Goal: Check status: Check status

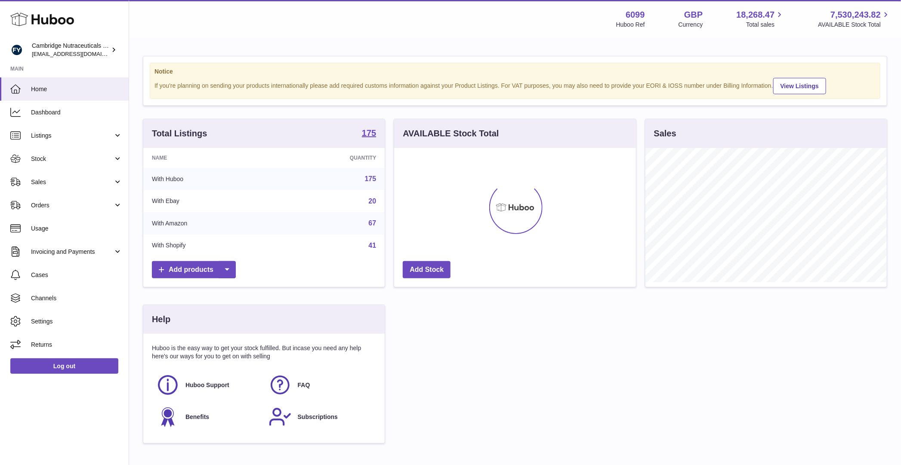
scroll to position [134, 241]
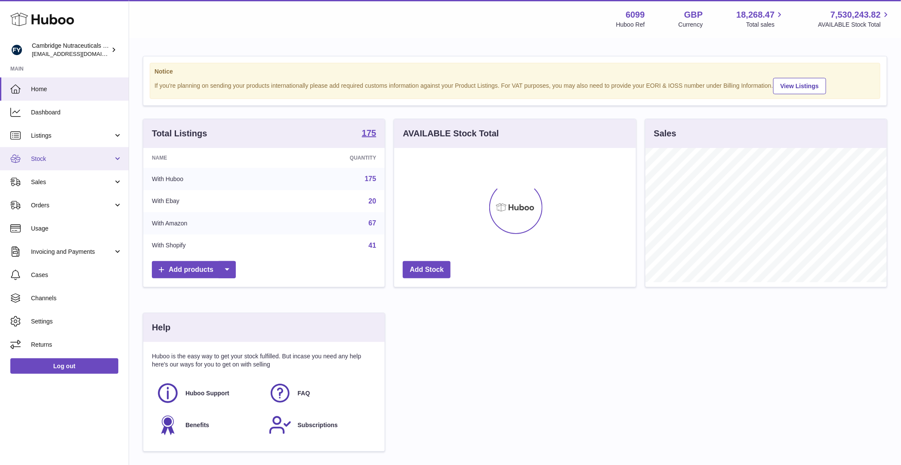
click at [54, 158] on span "Stock" at bounding box center [72, 159] width 82 height 8
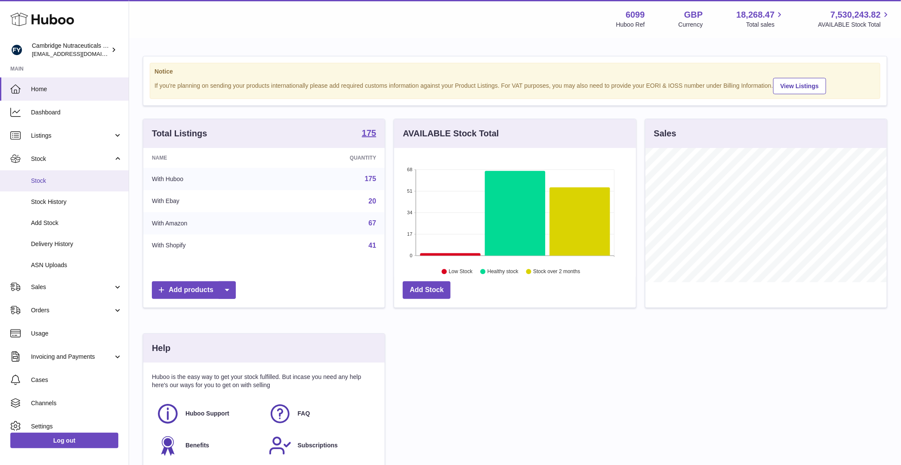
click at [57, 182] on span "Stock" at bounding box center [76, 181] width 91 height 8
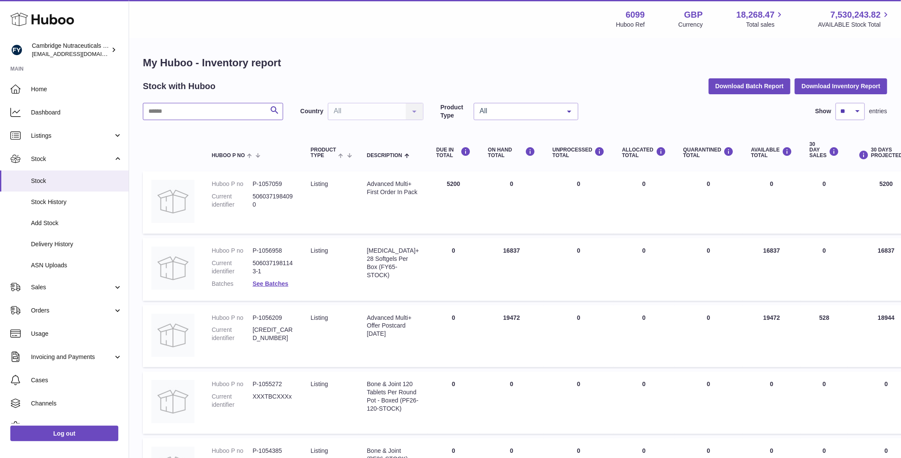
click at [183, 114] on input "text" at bounding box center [213, 111] width 140 height 17
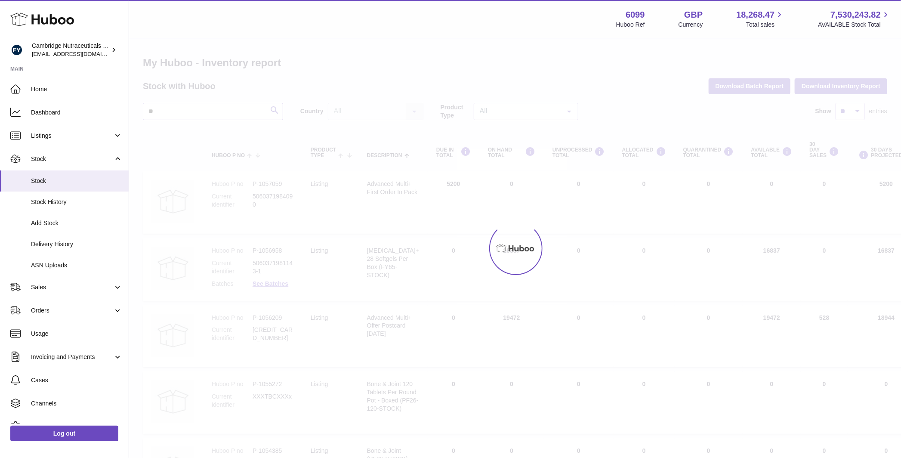
type input "**"
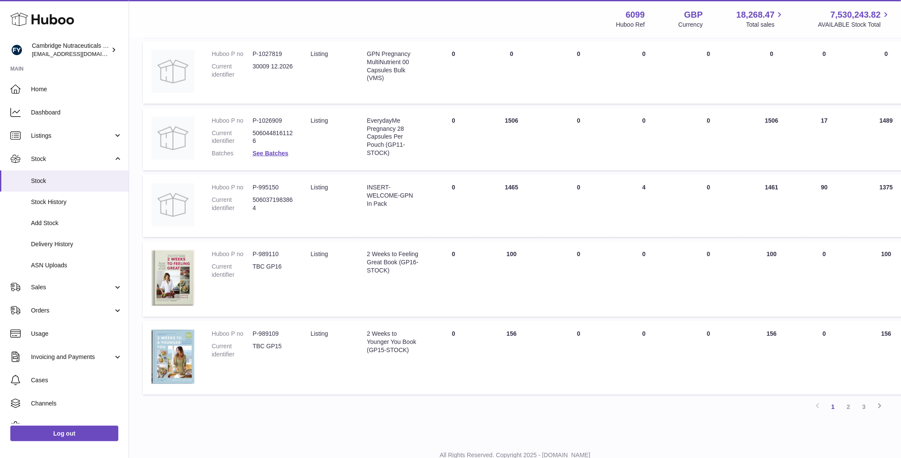
scroll to position [523, 0]
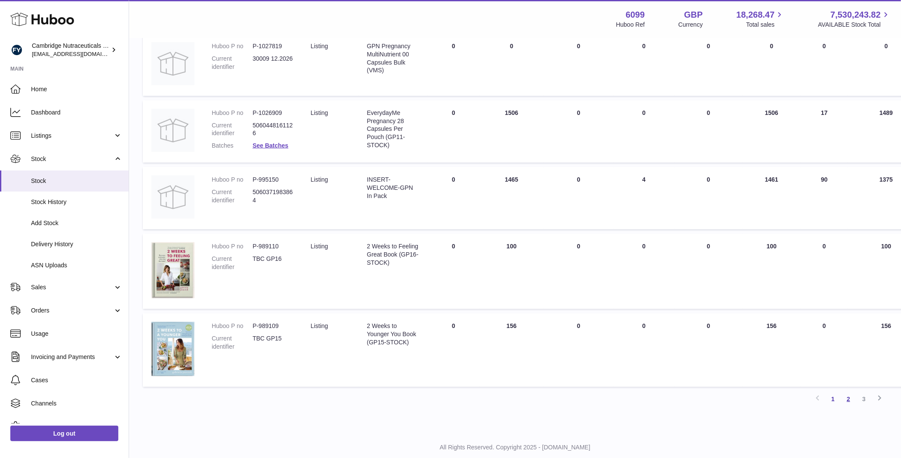
click at [846, 404] on link "2" at bounding box center [847, 398] width 15 height 15
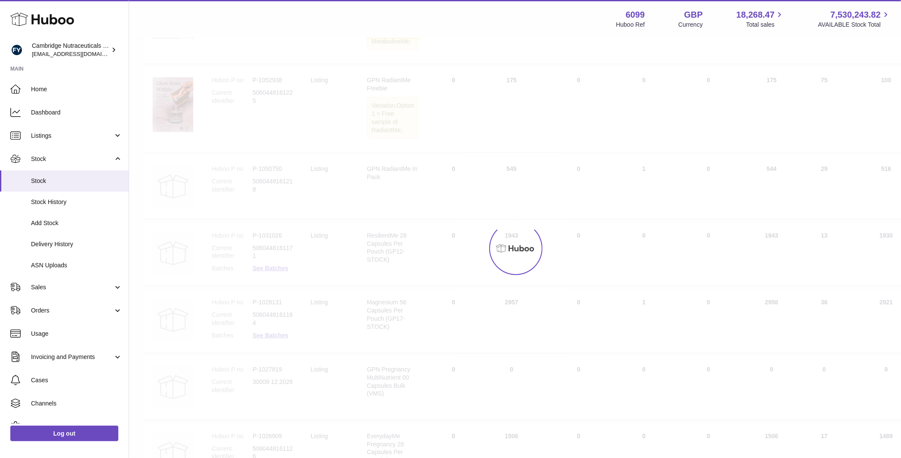
scroll to position [39, 0]
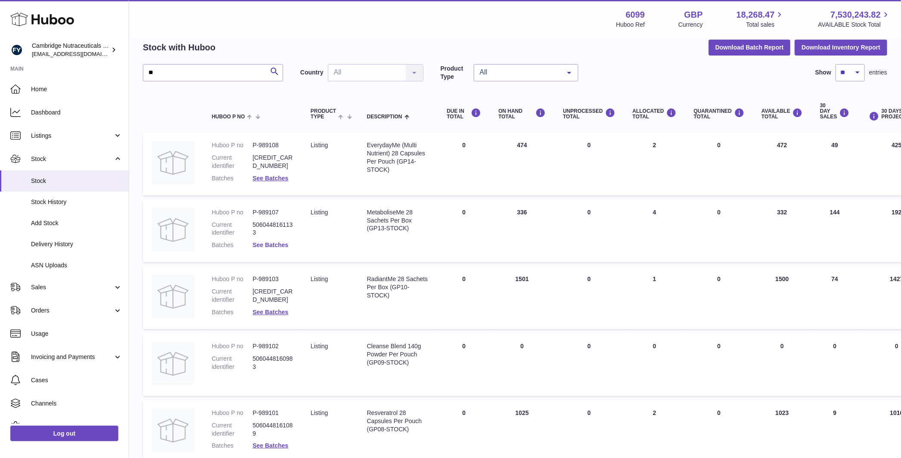
click at [285, 246] on link "See Batches" at bounding box center [270, 244] width 36 height 7
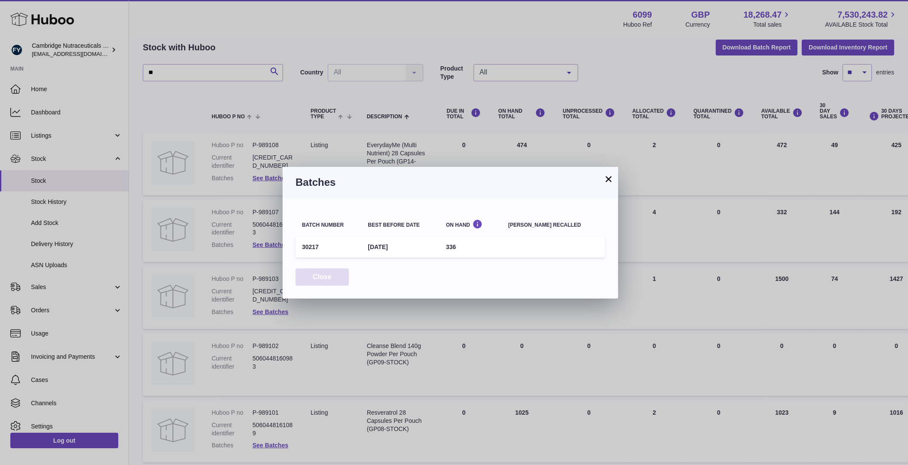
click at [311, 273] on button "Close" at bounding box center [321, 277] width 53 height 18
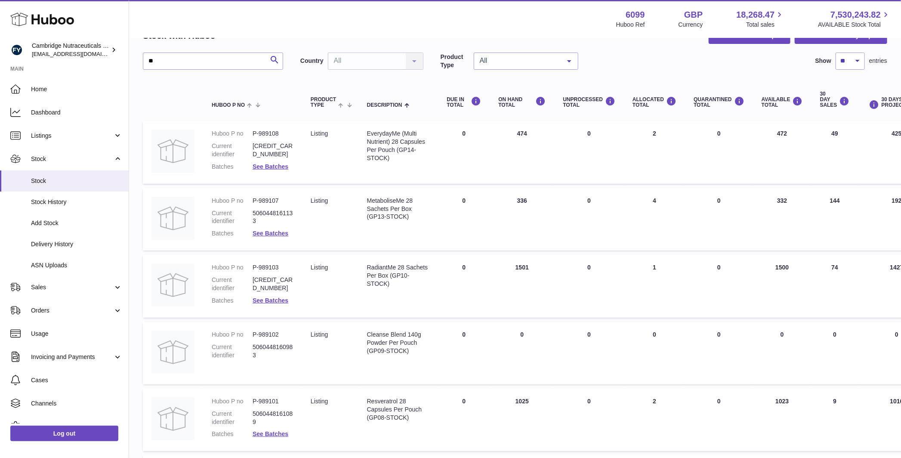
scroll to position [52, 0]
click at [278, 302] on link "See Batches" at bounding box center [270, 298] width 36 height 7
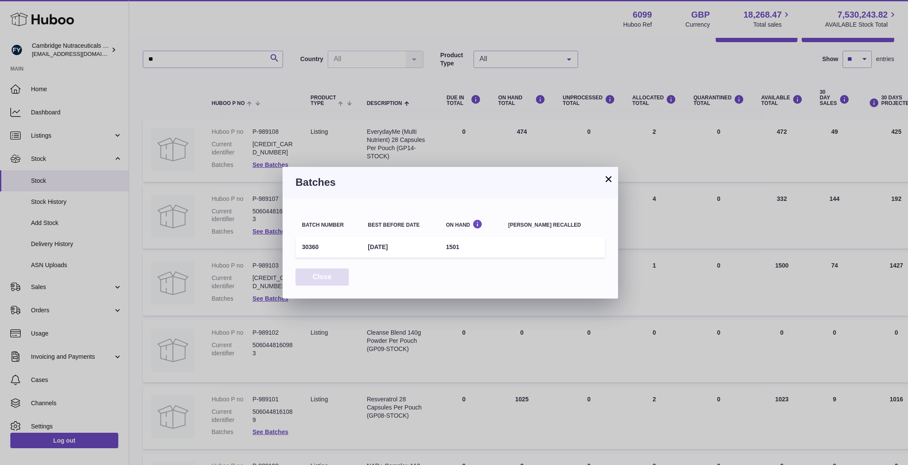
click at [332, 280] on button "Close" at bounding box center [321, 277] width 53 height 18
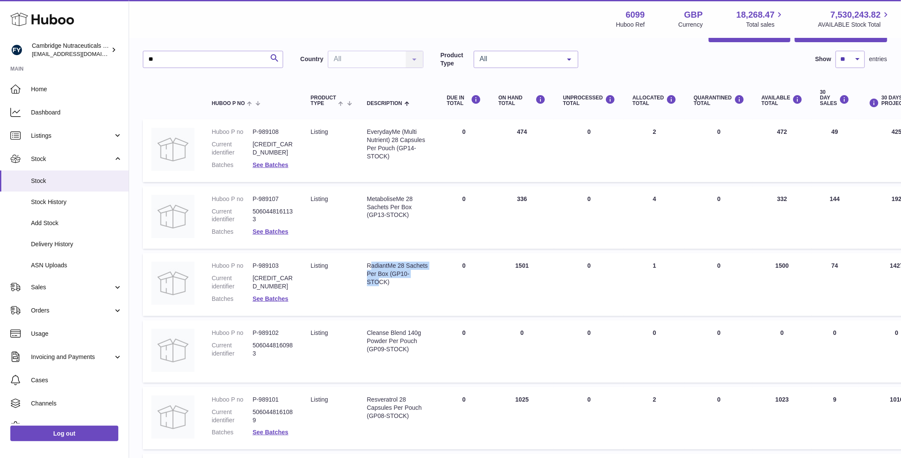
drag, startPoint x: 372, startPoint y: 268, endPoint x: 382, endPoint y: 294, distance: 27.6
click at [382, 294] on td "Description RadiantMe 28 Sachets Per Box (GP10-STOCK)" at bounding box center [398, 284] width 80 height 63
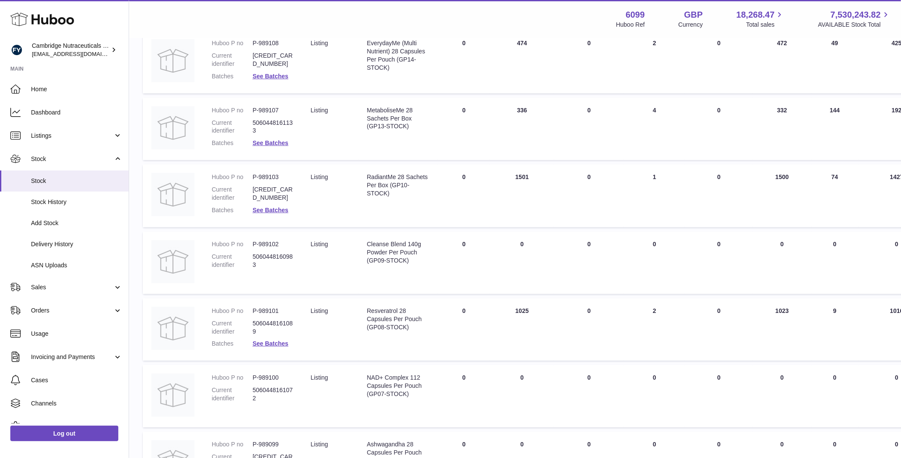
scroll to position [156, 0]
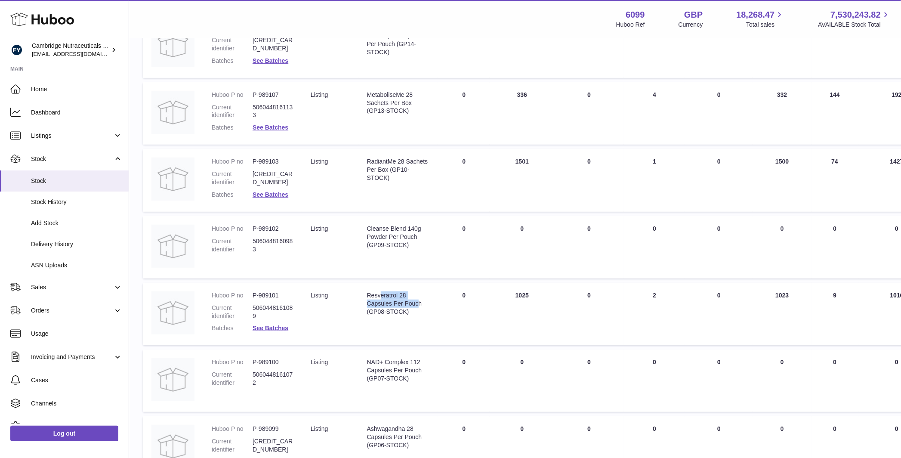
drag, startPoint x: 382, startPoint y: 294, endPoint x: 381, endPoint y: 310, distance: 16.4
click at [381, 310] on div "Resveratrol 28 Capsules Per Pouch (GP08-STOCK)" at bounding box center [398, 303] width 63 height 25
click at [386, 311] on div "Resveratrol 28 Capsules Per Pouch (GP08-STOCK)" at bounding box center [398, 303] width 63 height 25
click at [281, 325] on link "See Batches" at bounding box center [270, 327] width 36 height 7
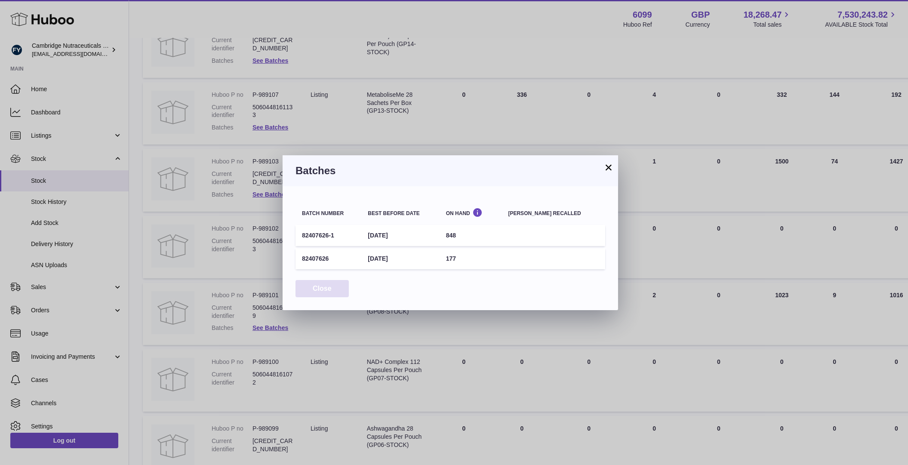
click at [318, 289] on button "Close" at bounding box center [321, 289] width 53 height 18
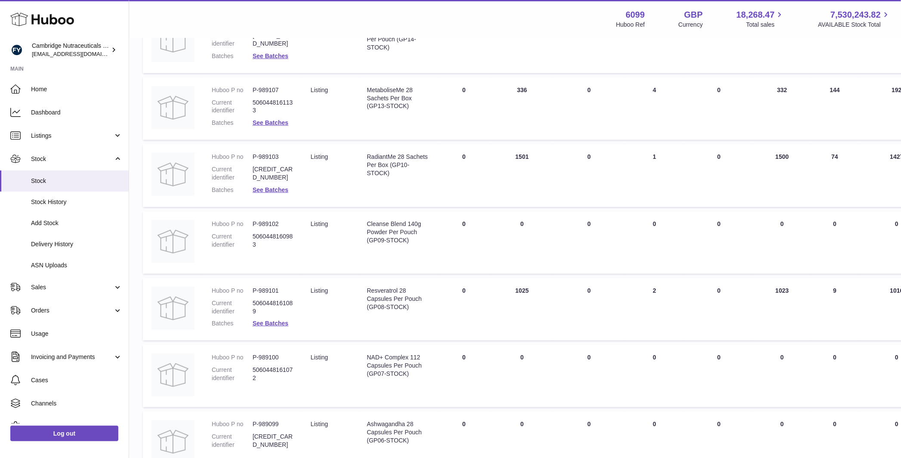
scroll to position [162, 0]
click at [277, 322] on link "See Batches" at bounding box center [270, 322] width 36 height 7
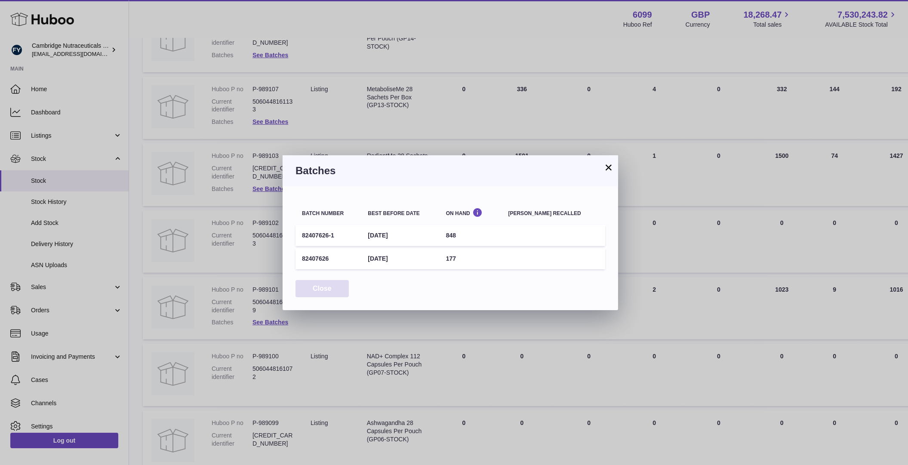
click at [325, 287] on button "Close" at bounding box center [321, 289] width 53 height 18
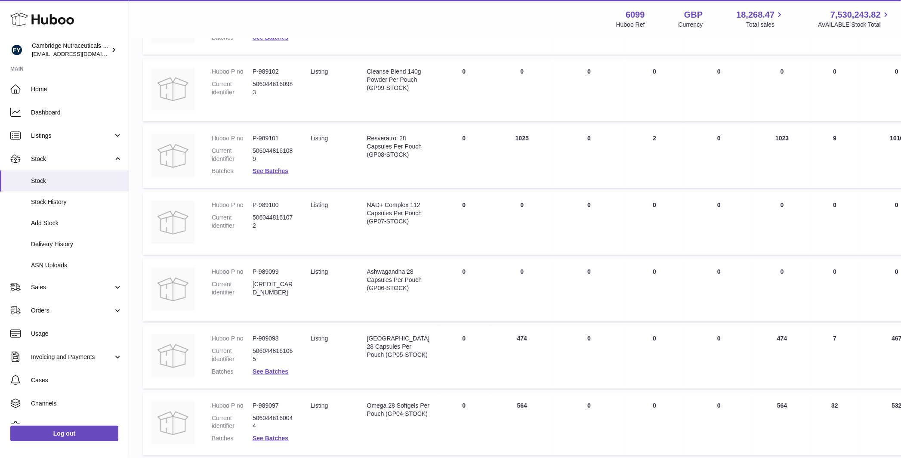
scroll to position [325, 0]
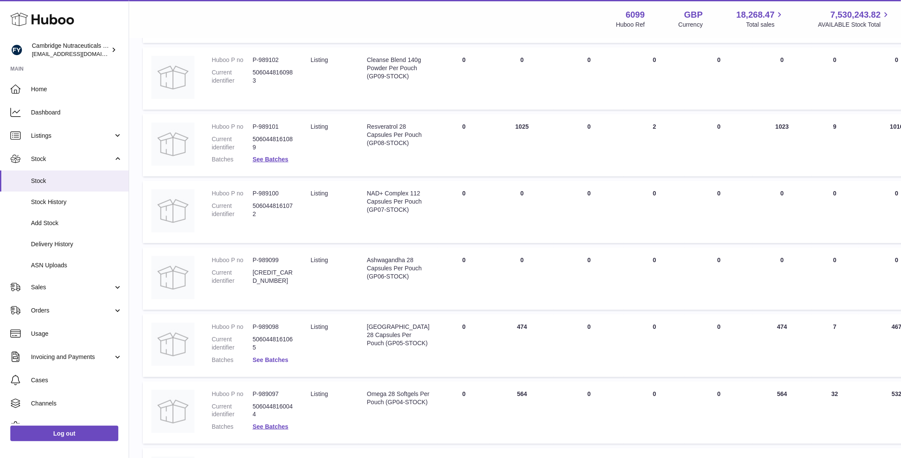
click at [285, 357] on link "See Batches" at bounding box center [270, 359] width 36 height 7
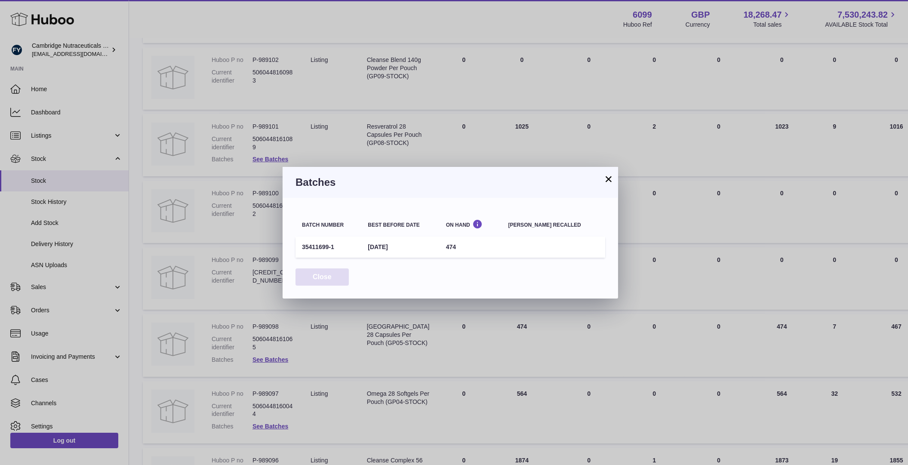
click at [320, 271] on button "Close" at bounding box center [321, 277] width 53 height 18
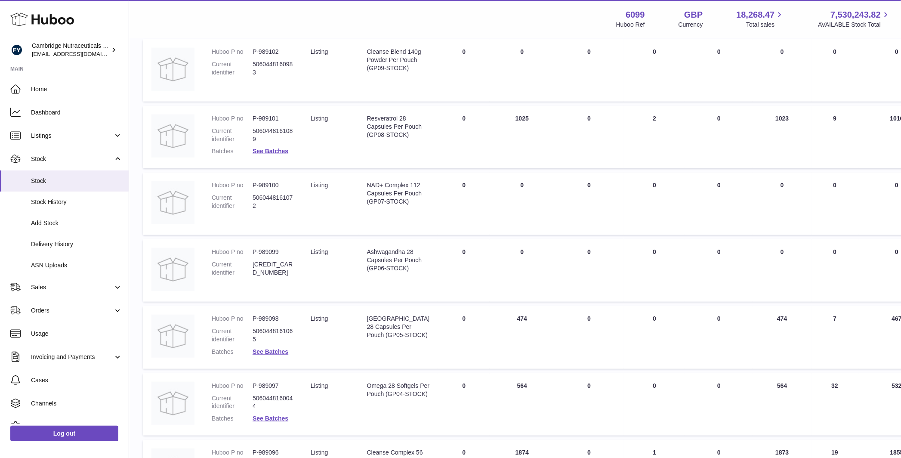
scroll to position [333, 0]
click at [266, 419] on link "See Batches" at bounding box center [270, 417] width 36 height 7
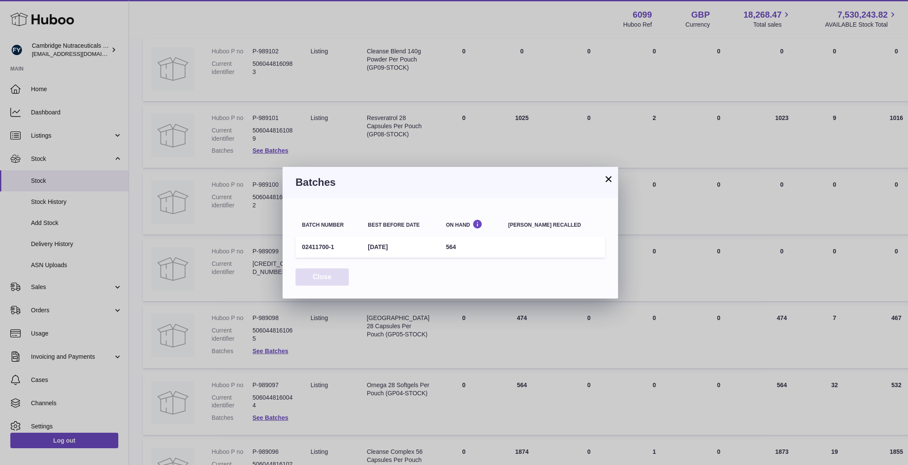
click at [328, 276] on button "Close" at bounding box center [321, 277] width 53 height 18
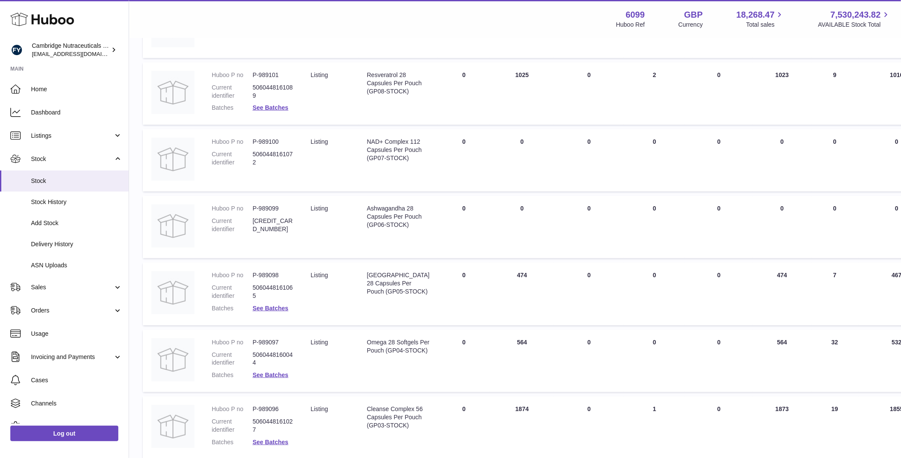
scroll to position [418, 0]
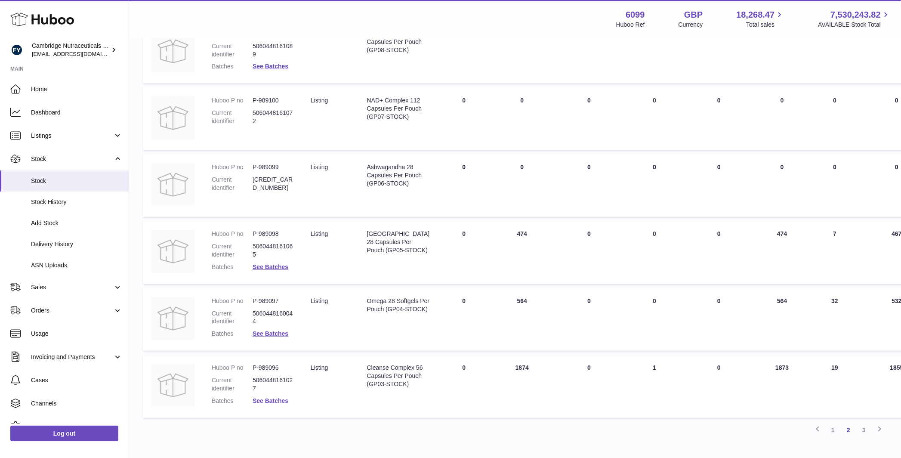
click at [275, 399] on link "See Batches" at bounding box center [270, 400] width 36 height 7
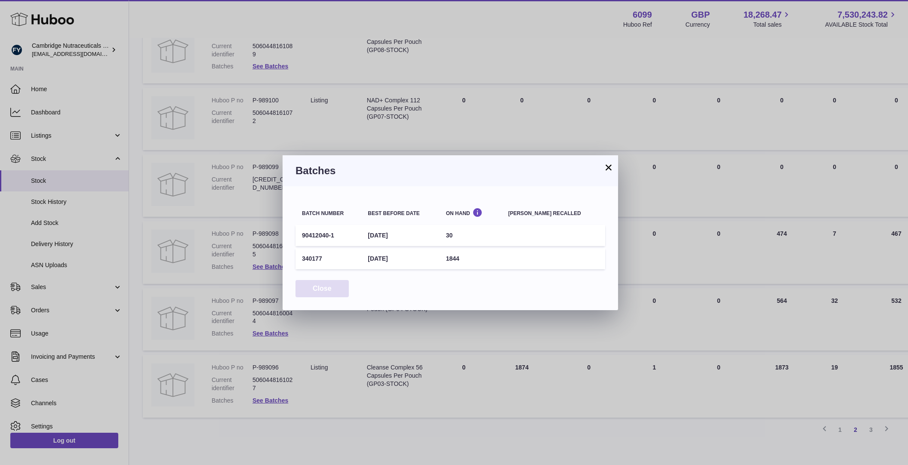
click at [330, 292] on button "Close" at bounding box center [321, 289] width 53 height 18
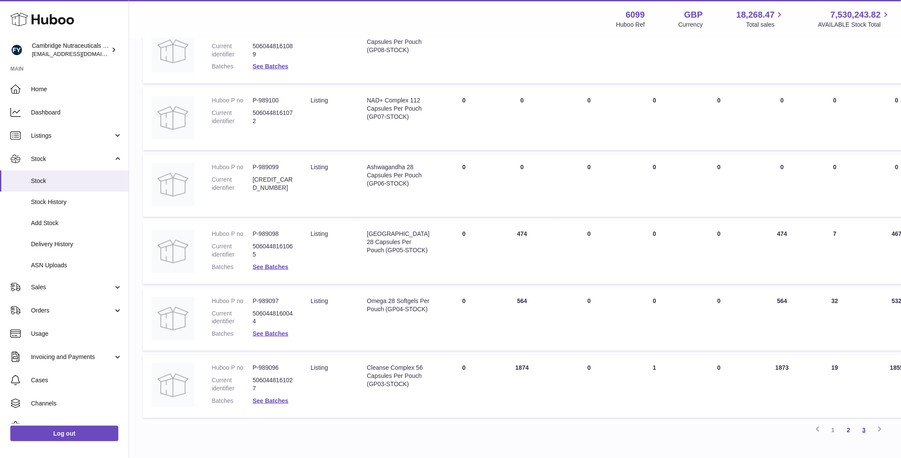
click at [862, 432] on link "3" at bounding box center [863, 429] width 15 height 15
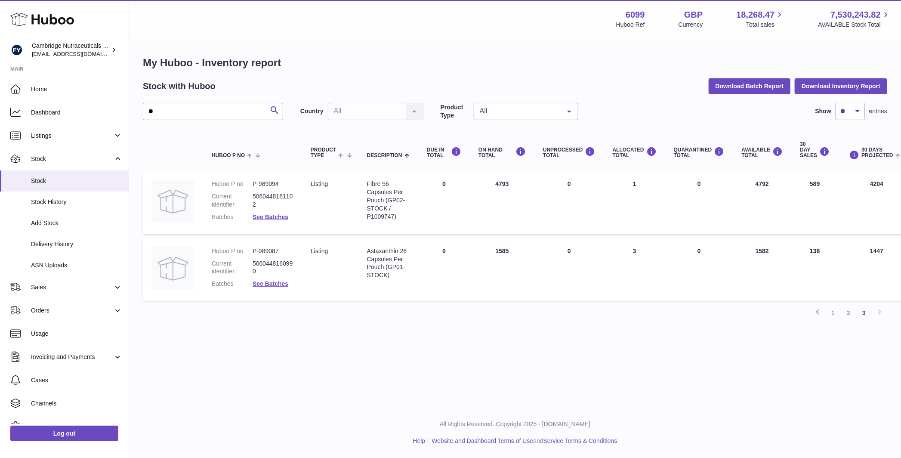
scroll to position [7, 0]
click at [277, 213] on link "See Batches" at bounding box center [270, 216] width 36 height 7
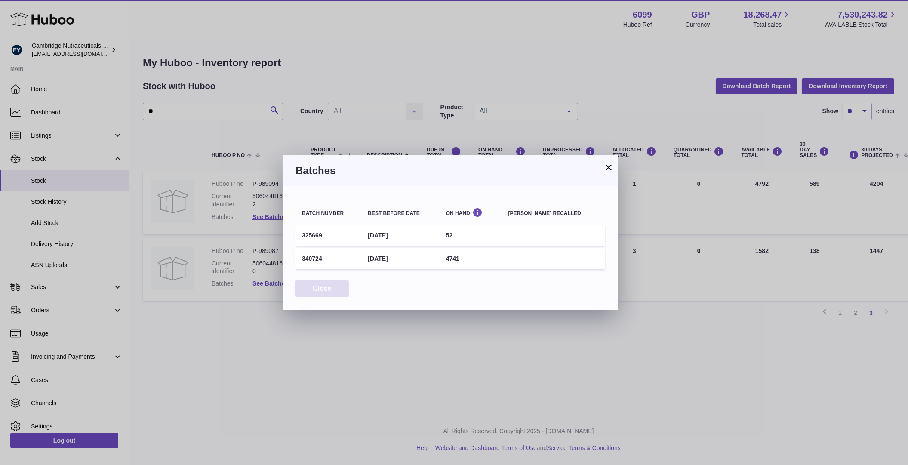
click at [308, 290] on button "Close" at bounding box center [321, 289] width 53 height 18
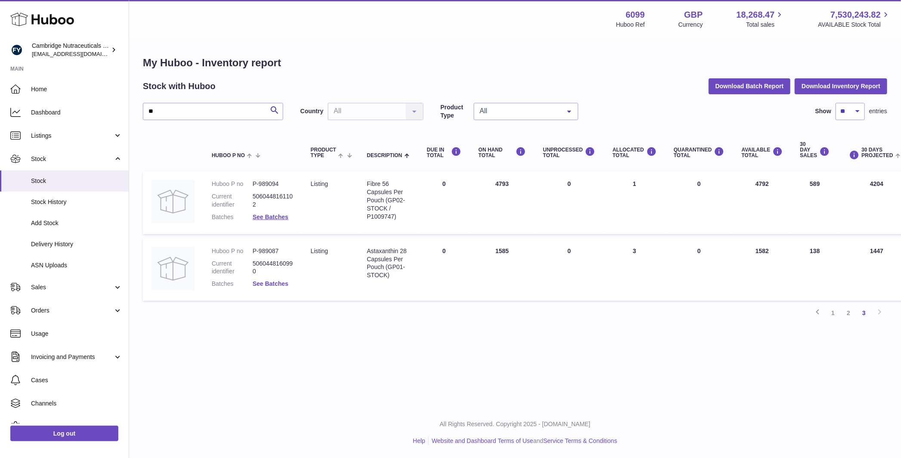
click at [286, 285] on link "See Batches" at bounding box center [270, 283] width 36 height 7
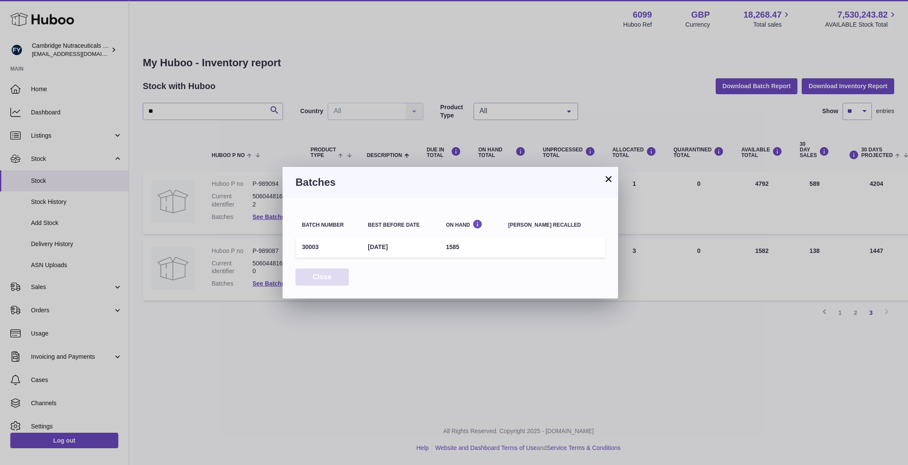
click at [335, 280] on button "Close" at bounding box center [321, 277] width 53 height 18
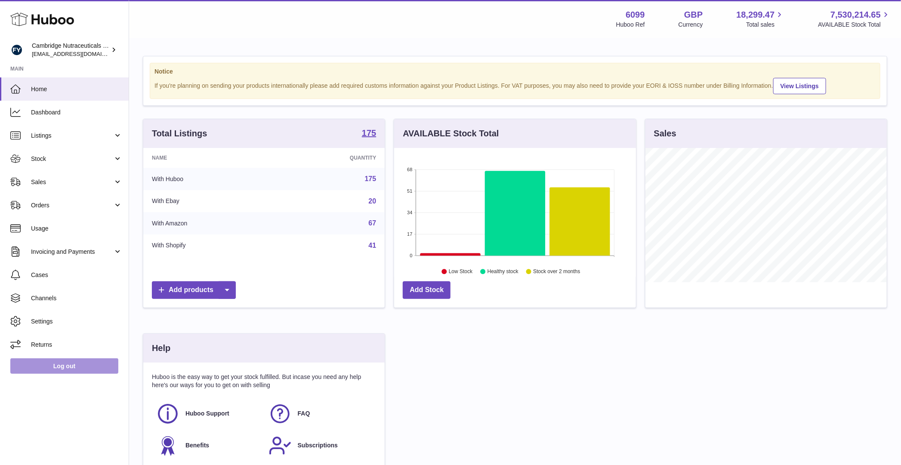
click at [38, 365] on link "Log out" at bounding box center [64, 365] width 108 height 15
